Goal: Information Seeking & Learning: Learn about a topic

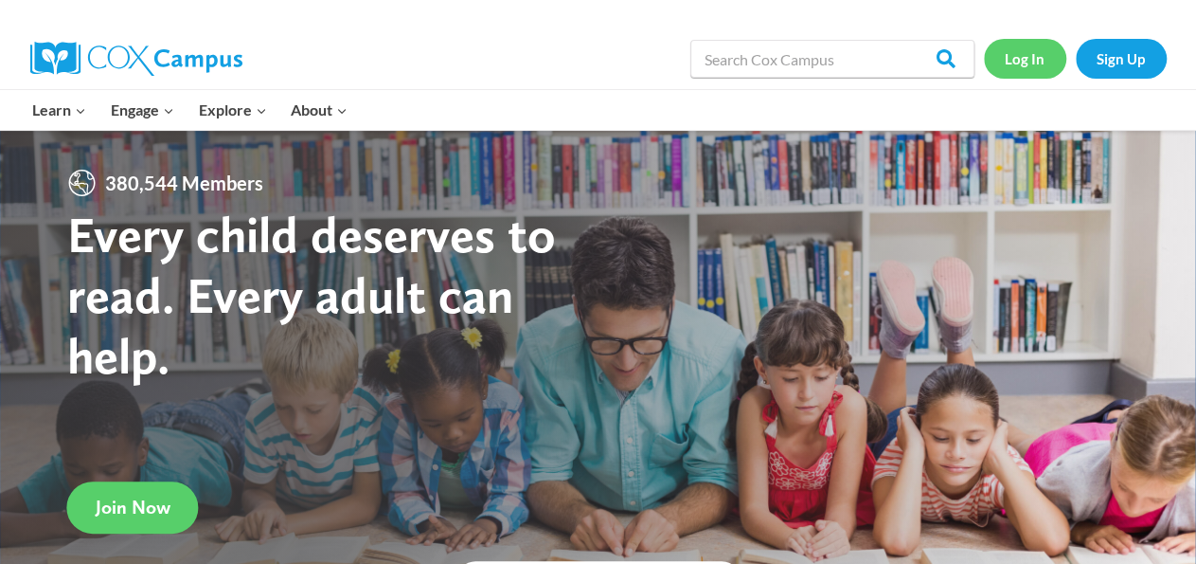
click at [1025, 70] on link "Log In" at bounding box center [1025, 58] width 82 height 39
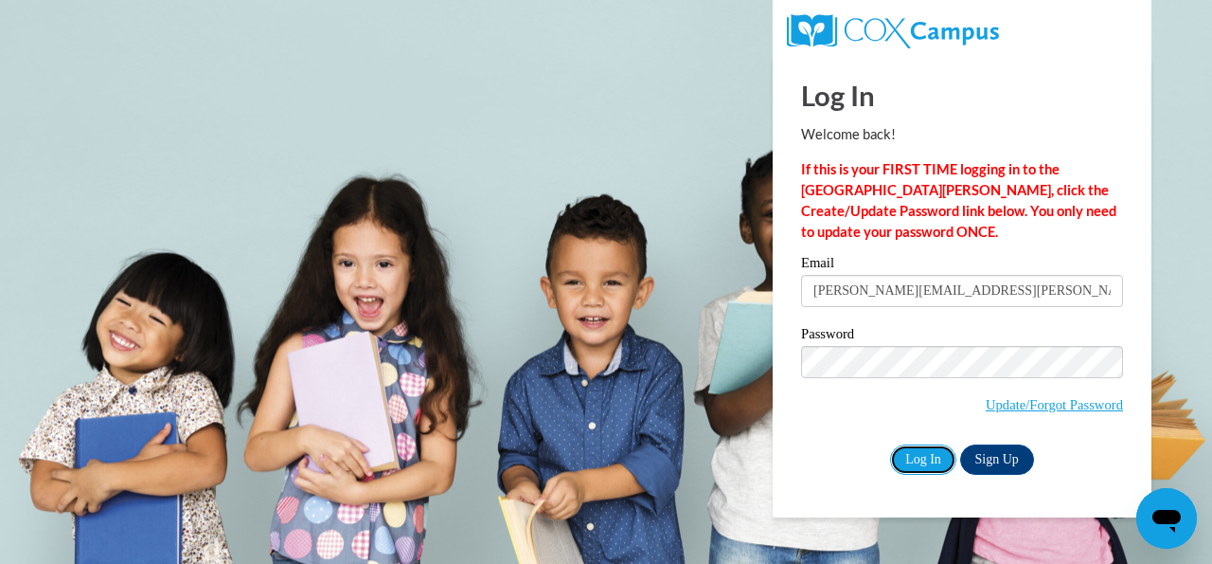
click at [916, 459] on input "Log In" at bounding box center [923, 459] width 66 height 30
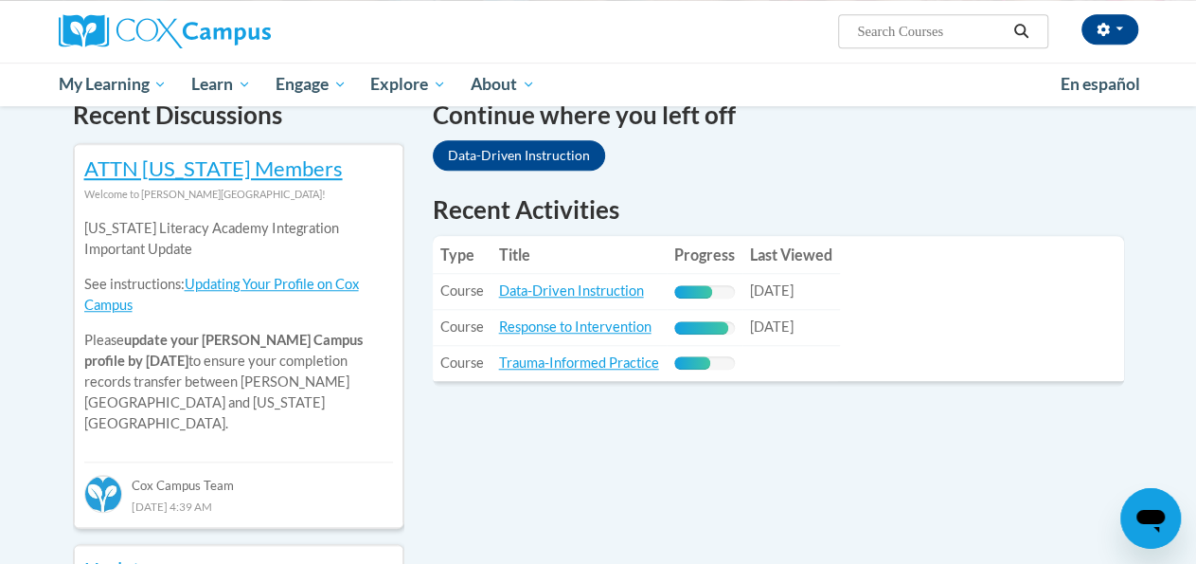
scroll to position [605, 0]
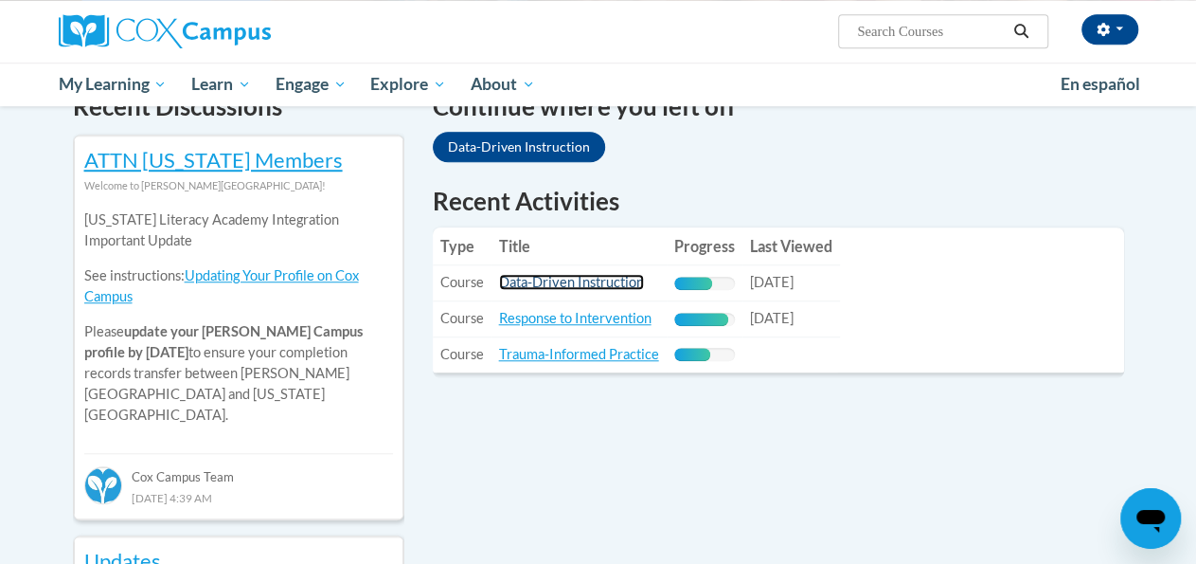
click at [575, 282] on link "Data-Driven Instruction" at bounding box center [571, 282] width 145 height 16
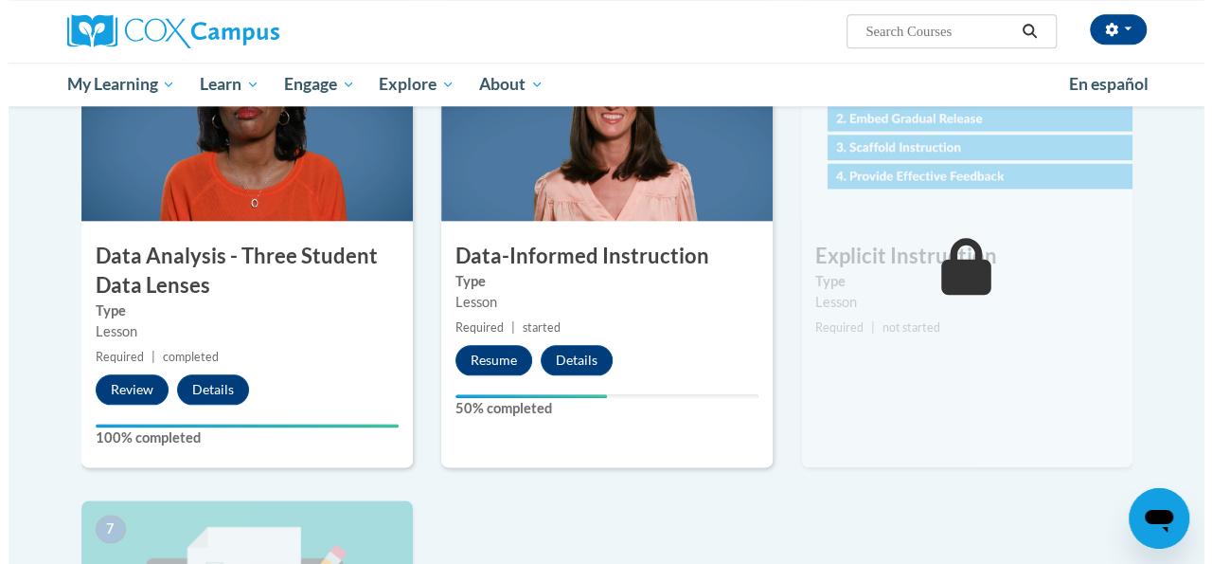
scroll to position [916, 0]
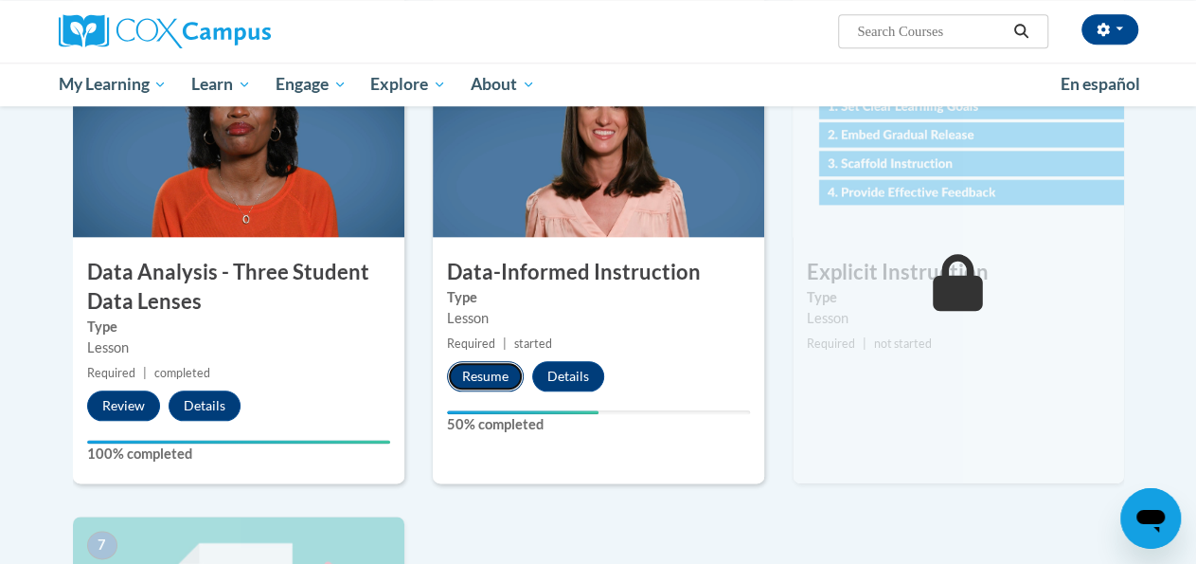
click at [481, 383] on button "Resume" at bounding box center [485, 376] width 77 height 30
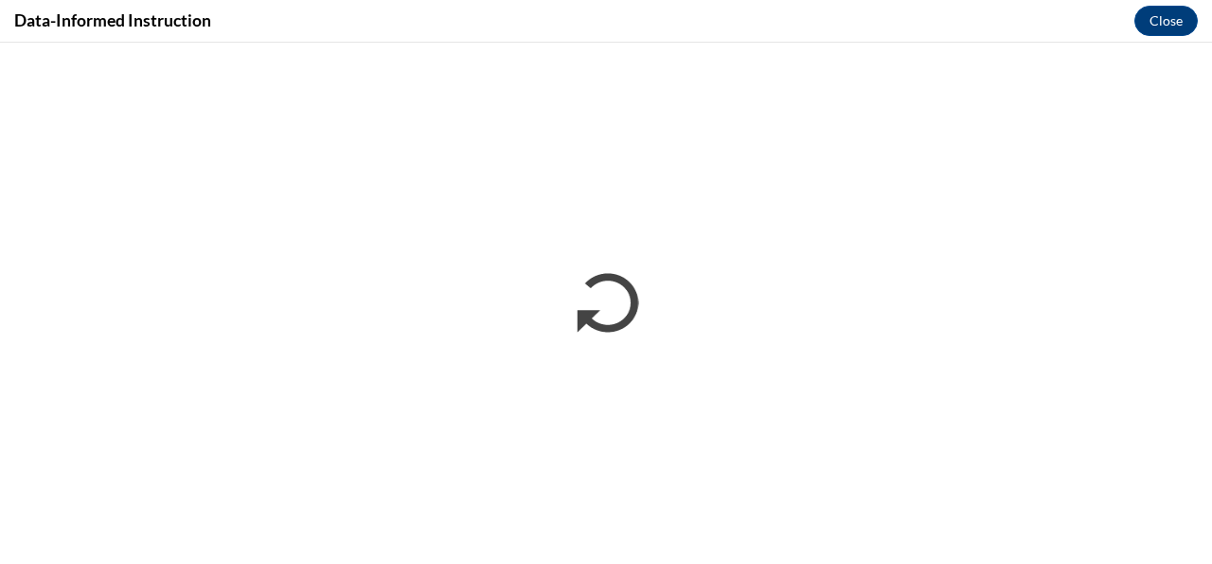
scroll to position [0, 0]
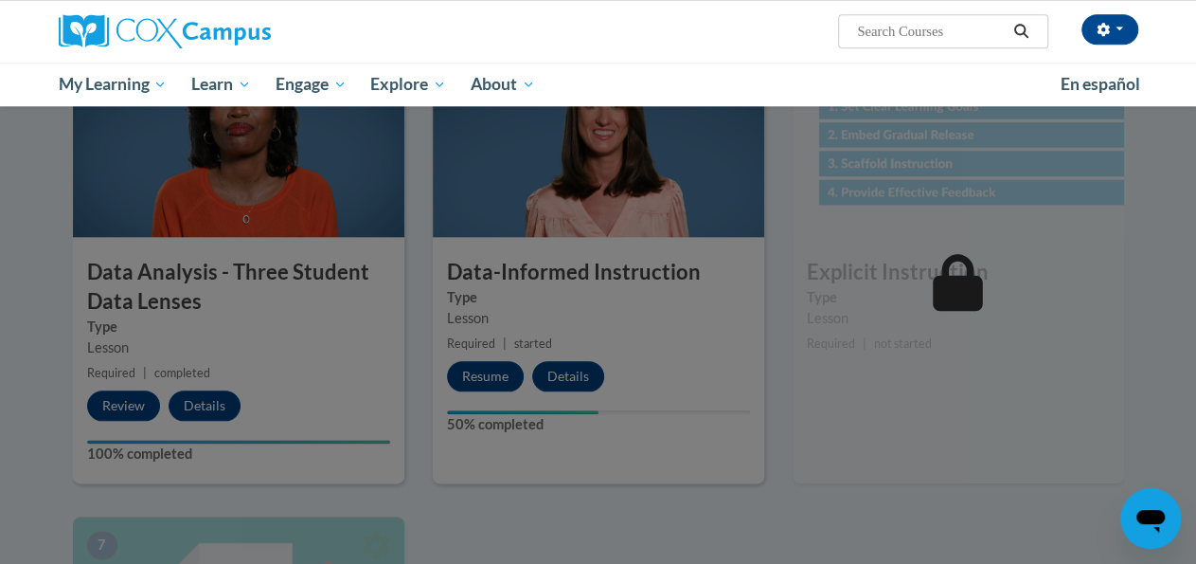
click at [478, 381] on div at bounding box center [598, 282] width 1196 height 564
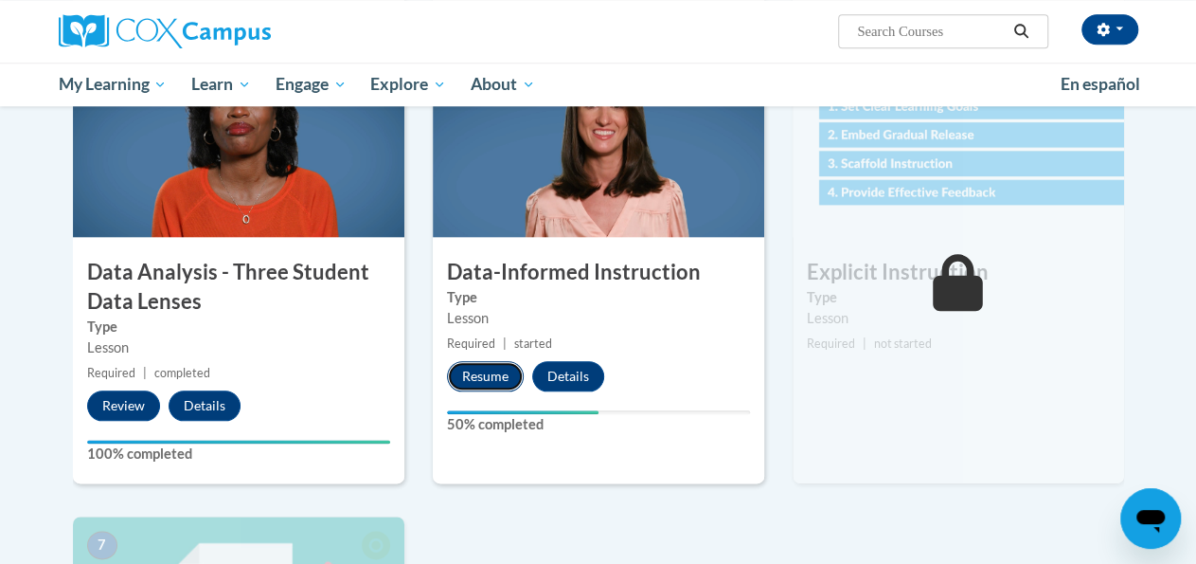
click at [484, 371] on button "Resume" at bounding box center [485, 376] width 77 height 30
click at [489, 368] on button "Resume" at bounding box center [485, 376] width 77 height 30
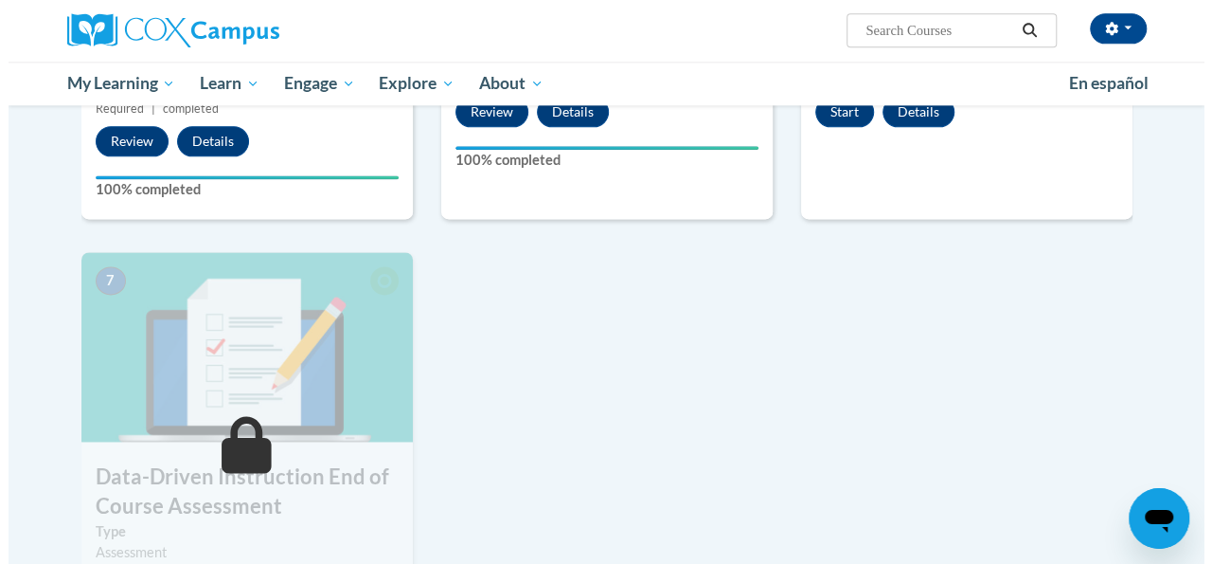
scroll to position [922, 0]
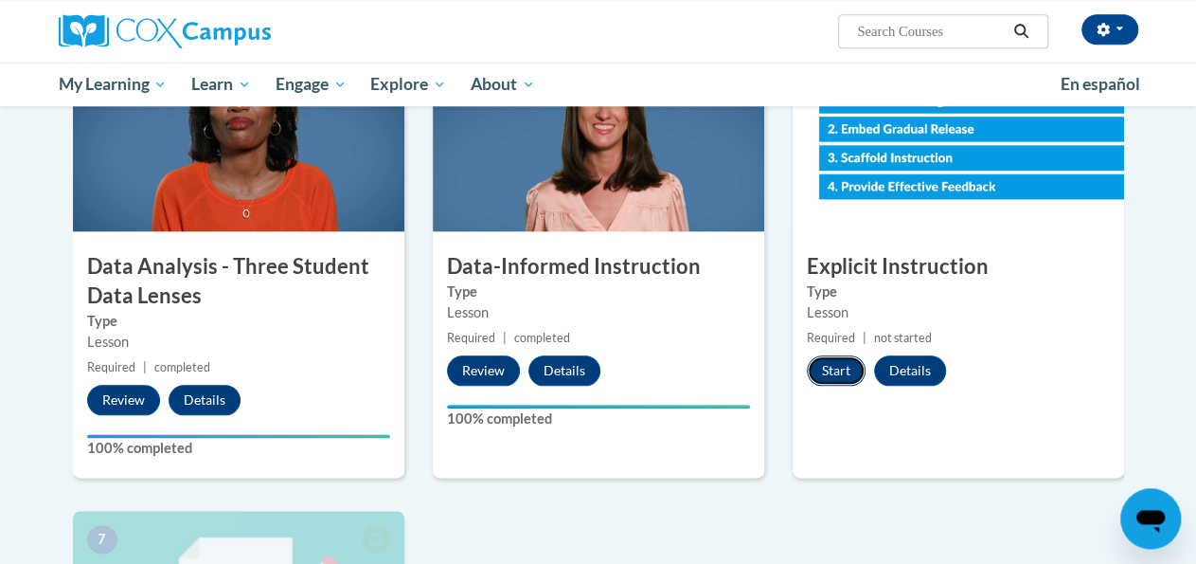
click at [838, 366] on button "Start" at bounding box center [836, 370] width 59 height 30
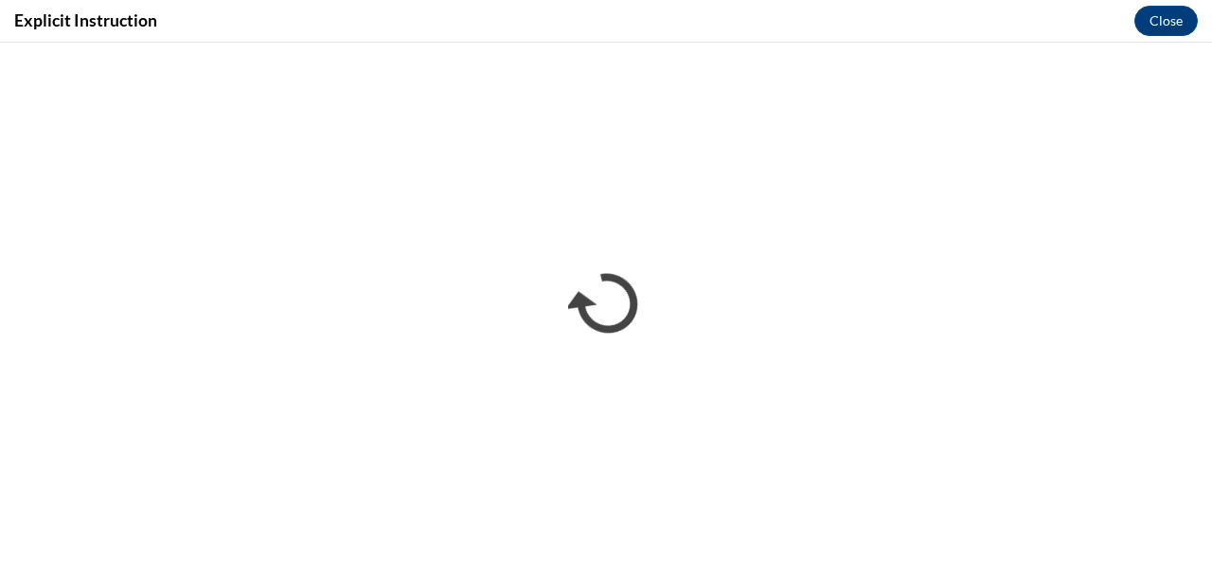
scroll to position [0, 0]
